Goal: Task Accomplishment & Management: Manage account settings

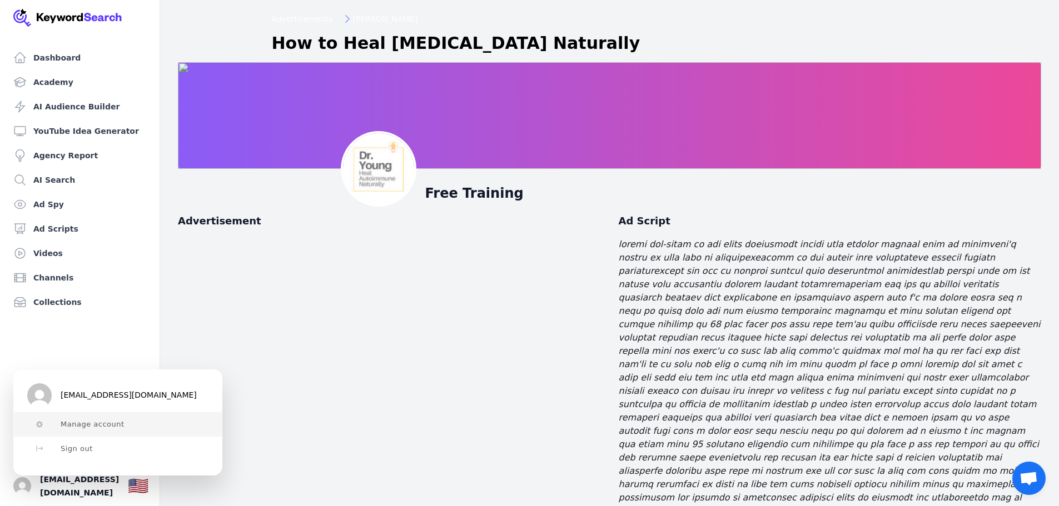
click at [88, 422] on span "Manage account" at bounding box center [93, 424] width 64 height 9
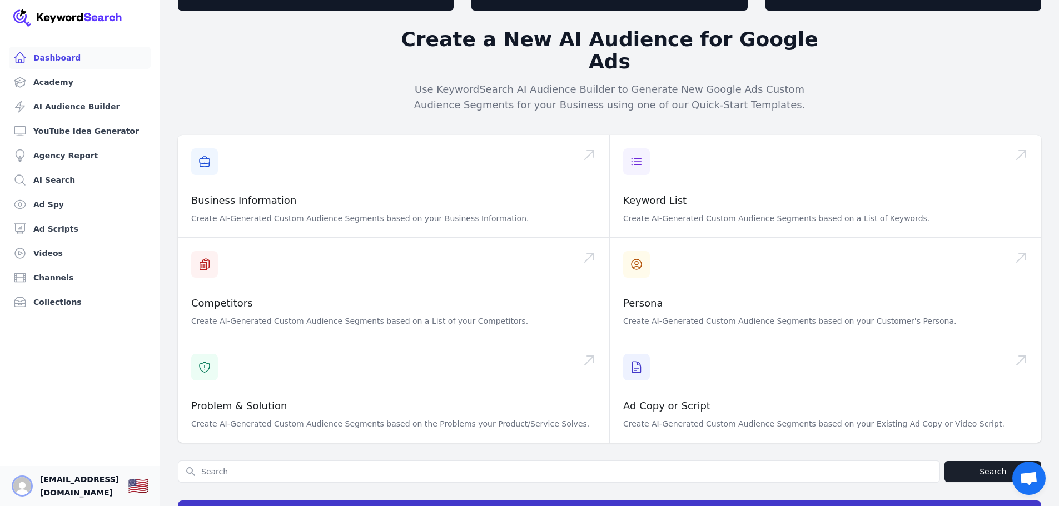
click at [22, 489] on img "Open user button" at bounding box center [22, 487] width 18 height 18
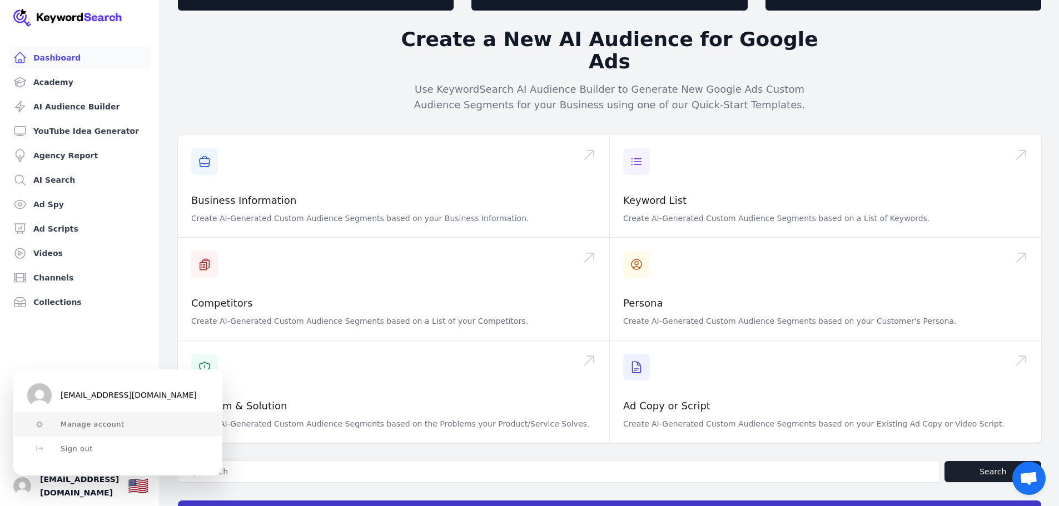
click at [99, 426] on span "Manage account" at bounding box center [93, 424] width 64 height 9
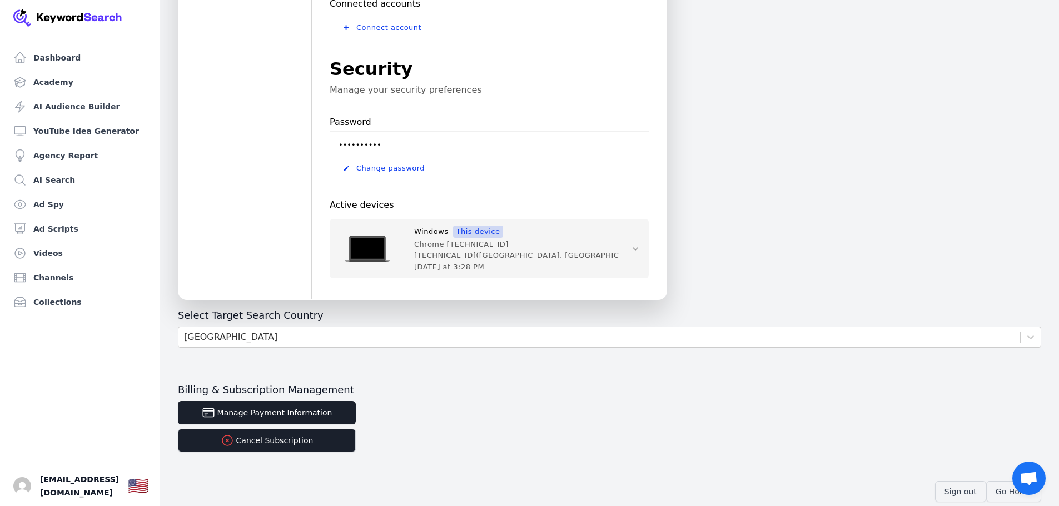
scroll to position [308, 0]
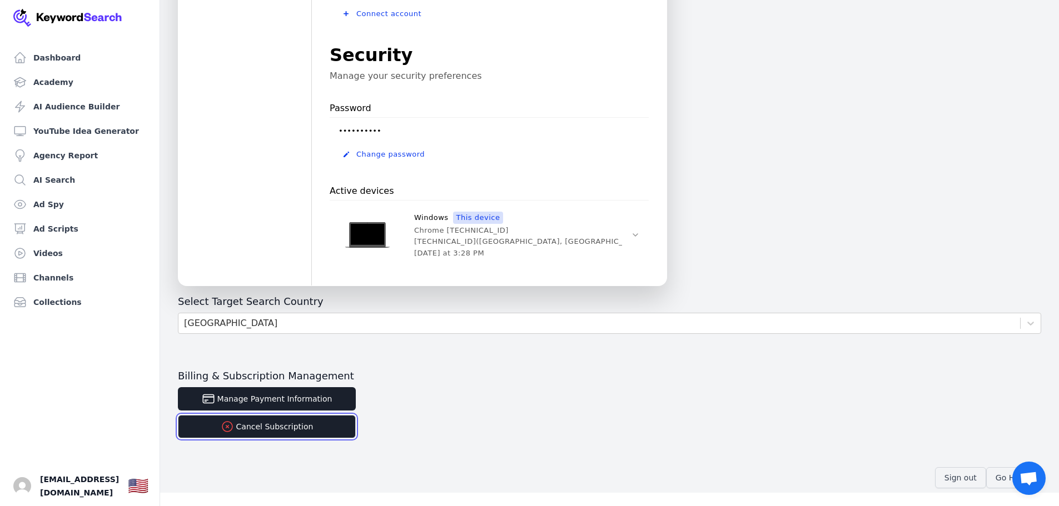
click at [271, 426] on button "Cancel Subscription" at bounding box center [267, 426] width 178 height 23
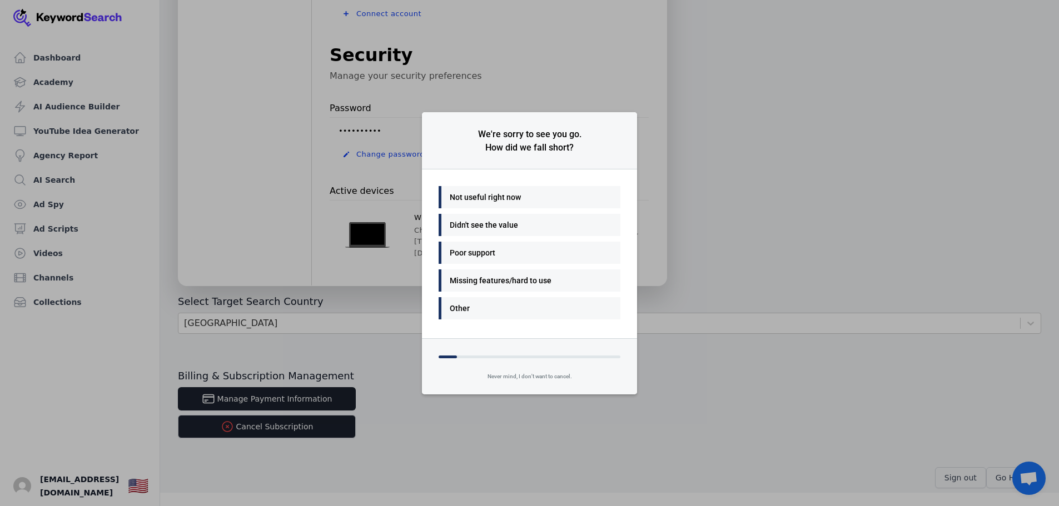
click at [469, 313] on div "Other" at bounding box center [527, 308] width 154 height 13
click at [490, 306] on div "Other" at bounding box center [527, 308] width 154 height 13
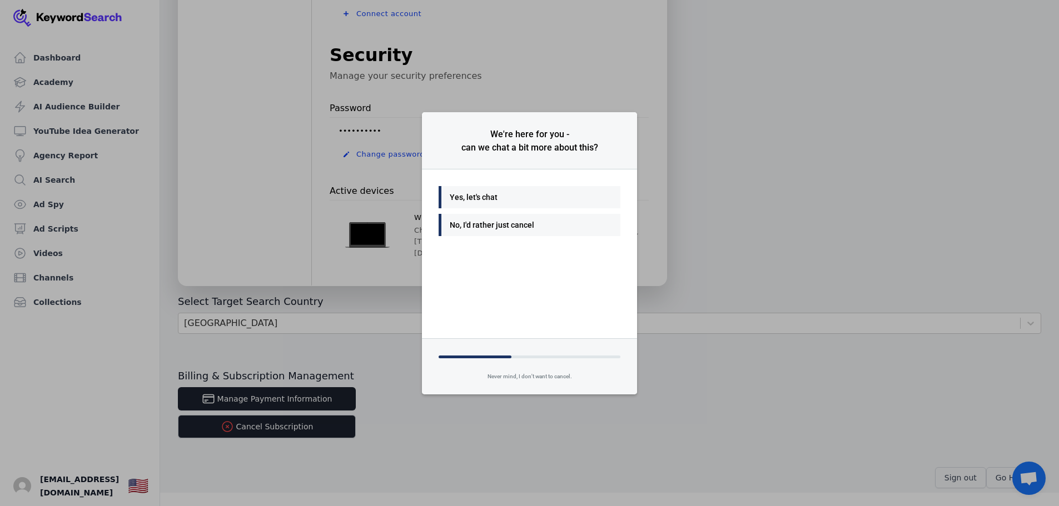
click at [520, 226] on div "No, I'd rather just cancel" at bounding box center [527, 224] width 154 height 13
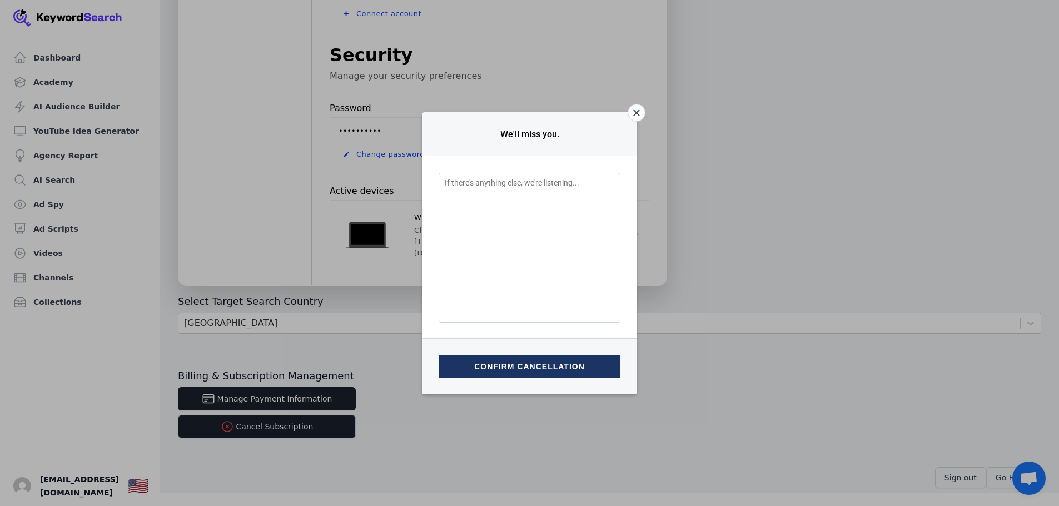
click at [543, 368] on button "Confirm cancellation" at bounding box center [530, 366] width 182 height 23
